Goal: Transaction & Acquisition: Book appointment/travel/reservation

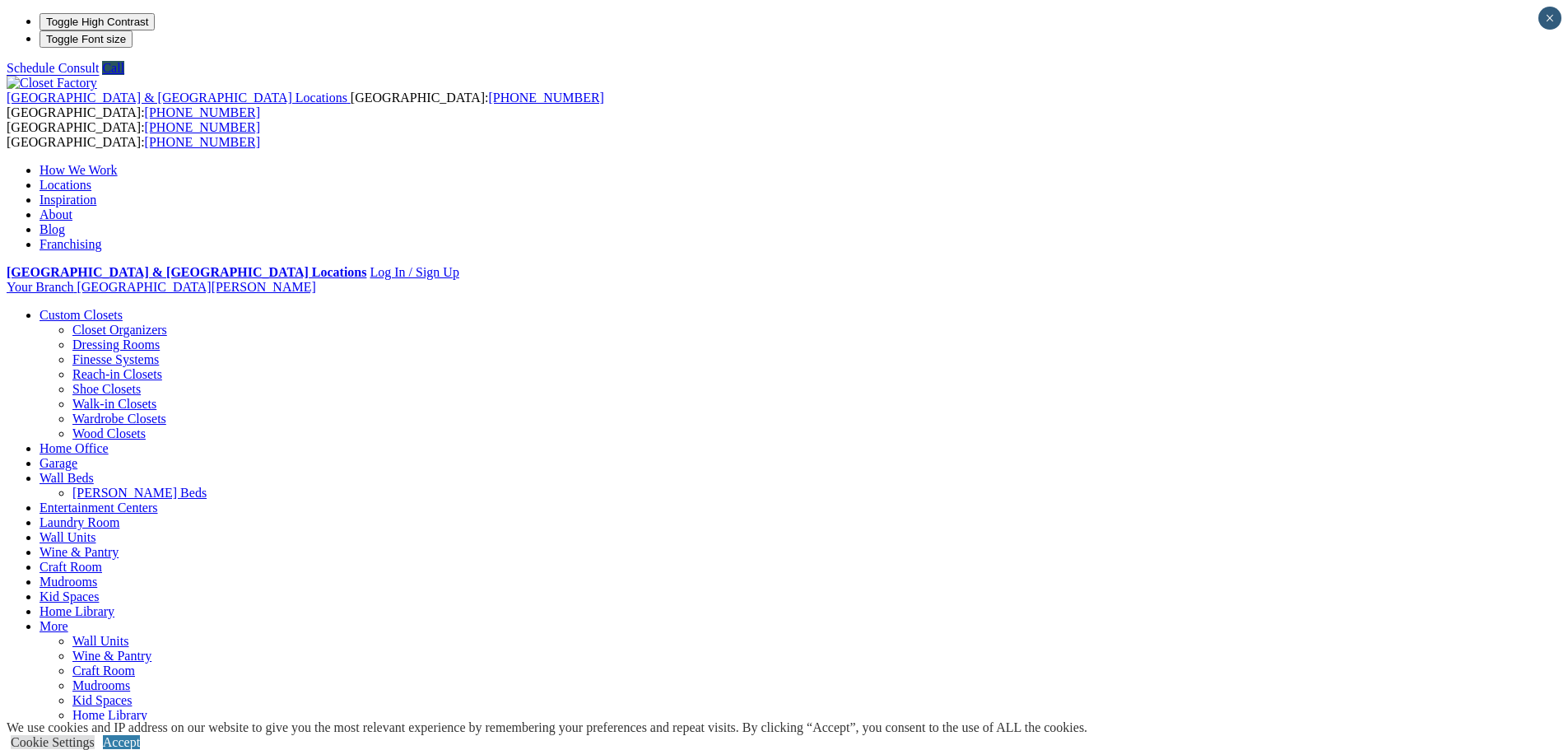
click at [1246, 279] on ul "Your Branch Fort Myers ZIP code *" at bounding box center [784, 287] width 1555 height 15
click at [167, 323] on link "Closet Organizers" at bounding box center [120, 329] width 95 height 14
click at [112, 76] on header "United States & Canada Locations USA: (800) 838-7995 CANADA: (888) 237-5650 USA…" at bounding box center [784, 612] width 1555 height 1073
click at [87, 76] on header "United States & Canada Locations USA: (800) 838-7995 CANADA: (888) 237-5650 USA…" at bounding box center [784, 612] width 1555 height 1073
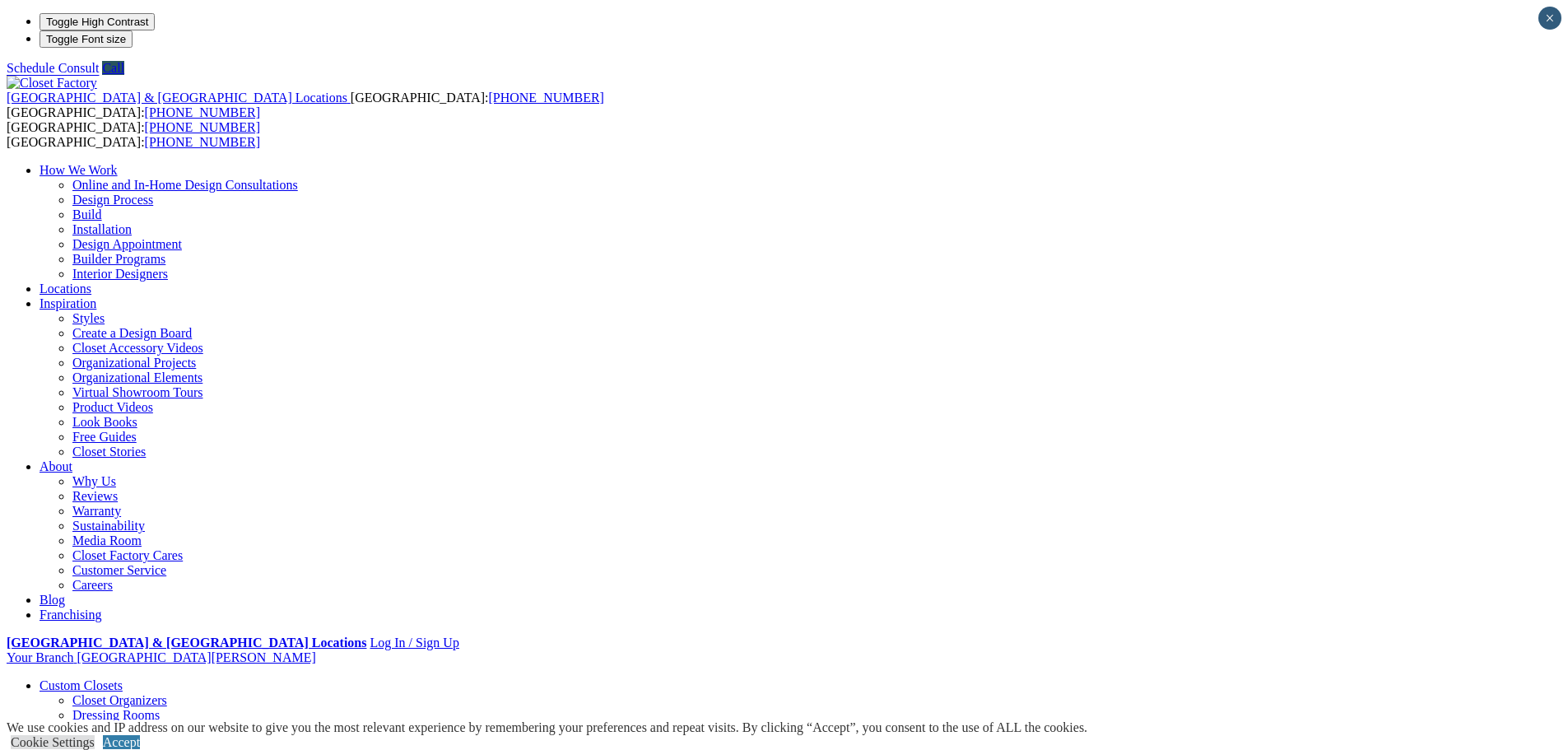
click at [118, 163] on link "How We Work" at bounding box center [79, 170] width 78 height 14
click at [140, 735] on link "Accept" at bounding box center [121, 742] width 37 height 14
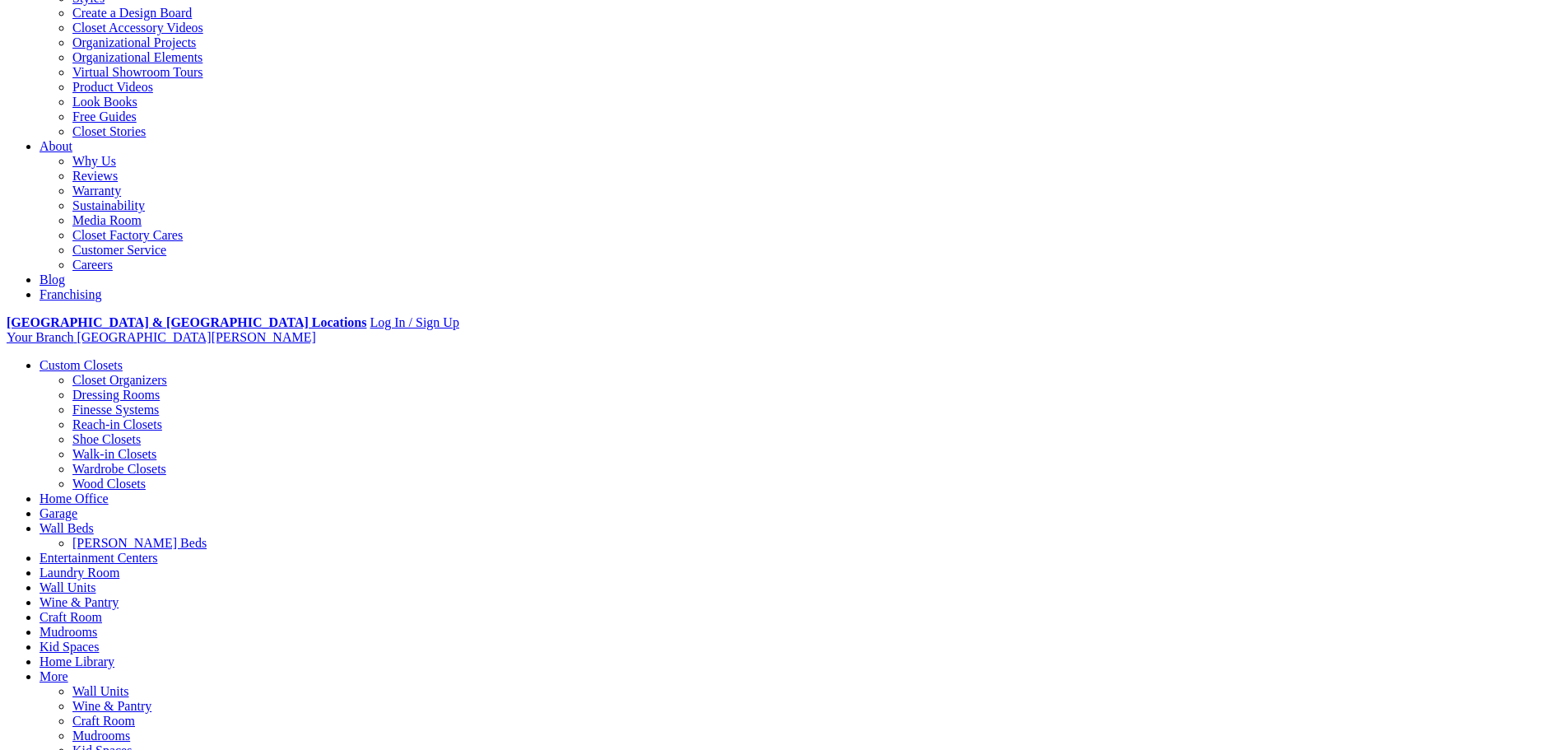
scroll to position [329, 0]
